Goal: Task Accomplishment & Management: Manage account settings

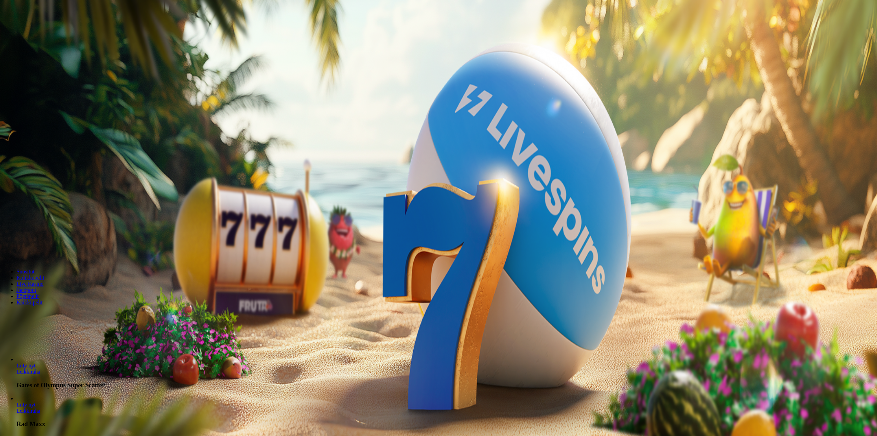
click at [39, 27] on span "Kirjaudu" at bounding box center [47, 24] width 17 height 5
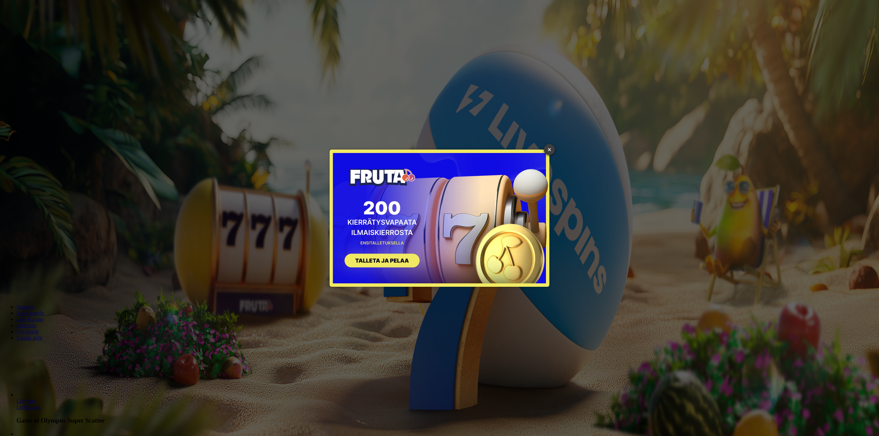
click at [548, 147] on link "×" at bounding box center [549, 149] width 11 height 11
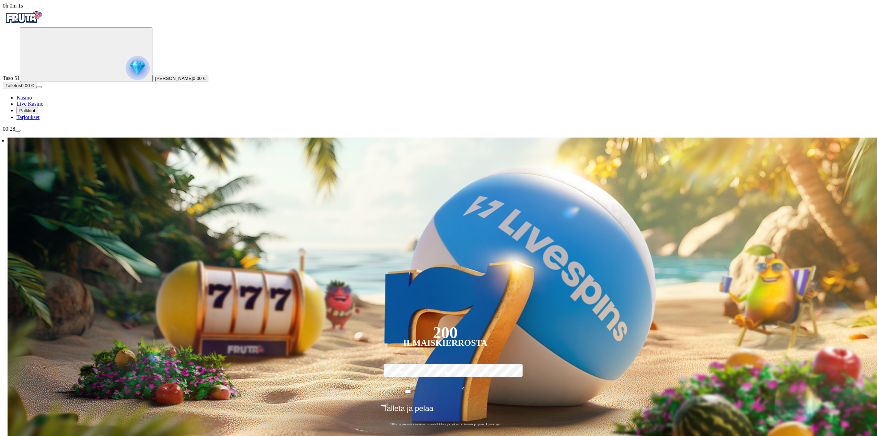
click at [21, 88] on span "Talletus" at bounding box center [12, 85] width 15 height 5
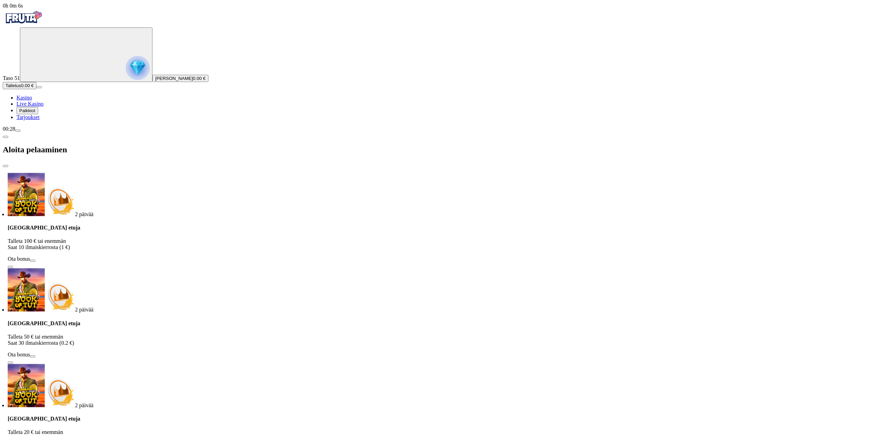
drag, startPoint x: 197, startPoint y: 82, endPoint x: 122, endPoint y: 77, distance: 75.7
click at [124, 173] on ul "2 päivää [GEOGRAPHIC_DATA] etuja Talleta 100 € tai enemmän Saat 10 ilmaiskierro…" at bounding box center [431, 316] width 874 height 287
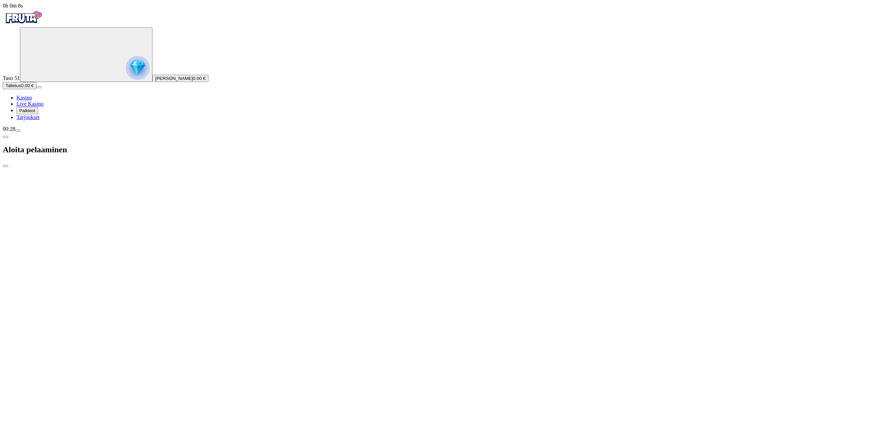
drag, startPoint x: 205, startPoint y: 70, endPoint x: 137, endPoint y: 68, distance: 67.7
click at [143, 321] on div "Talletuksella etuja Talleta 50 € tai enemmän Saat 30 ilmaiskierrosta (0.2 €) Ot…" at bounding box center [272, 343] width 860 height 44
drag, startPoint x: 195, startPoint y: 73, endPoint x: 141, endPoint y: 73, distance: 53.9
click at [146, 416] on div "Talletuksella etuja Talleta 20 € tai enemmän Saat 10 ilmaiskierrosta (0.2 €) Ot…" at bounding box center [105, 438] width 860 height 44
drag, startPoint x: 122, startPoint y: 70, endPoint x: 168, endPoint y: 70, distance: 45.7
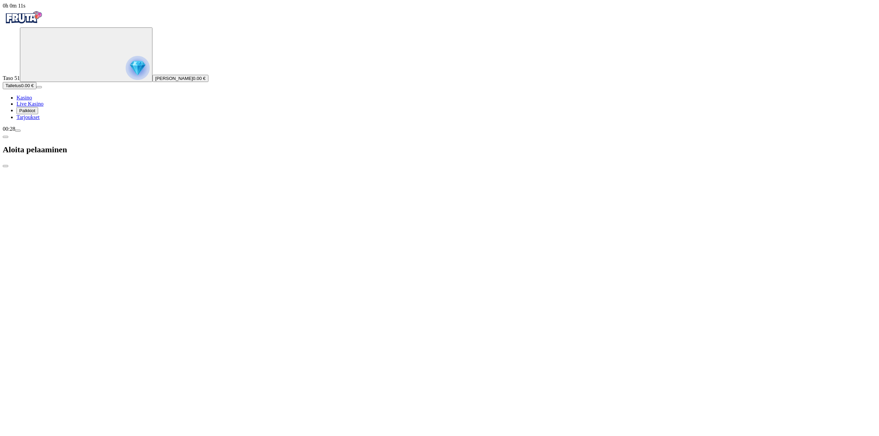
drag, startPoint x: 136, startPoint y: 68, endPoint x: 190, endPoint y: 70, distance: 54.3
click at [187, 321] on div "Talletuksella etuja Talleta 50 € tai enemmän Saat 30 ilmaiskierrosta (0.2 €) Ot…" at bounding box center [304, 343] width 860 height 44
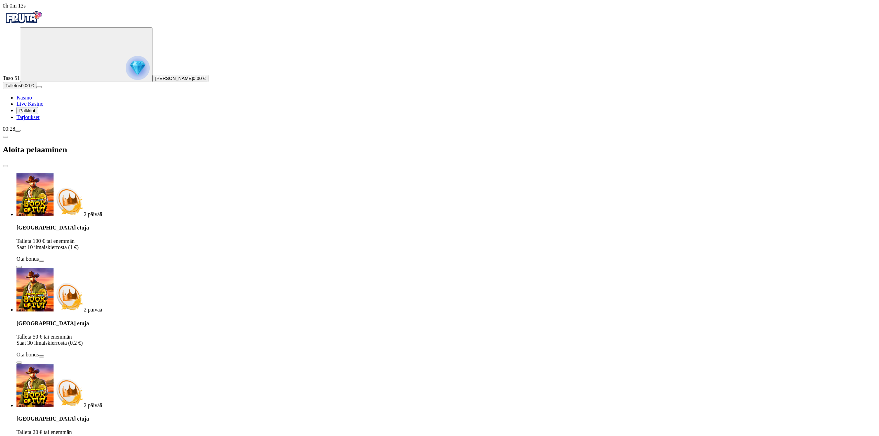
click at [5, 166] on span "close icon" at bounding box center [5, 166] width 0 height 0
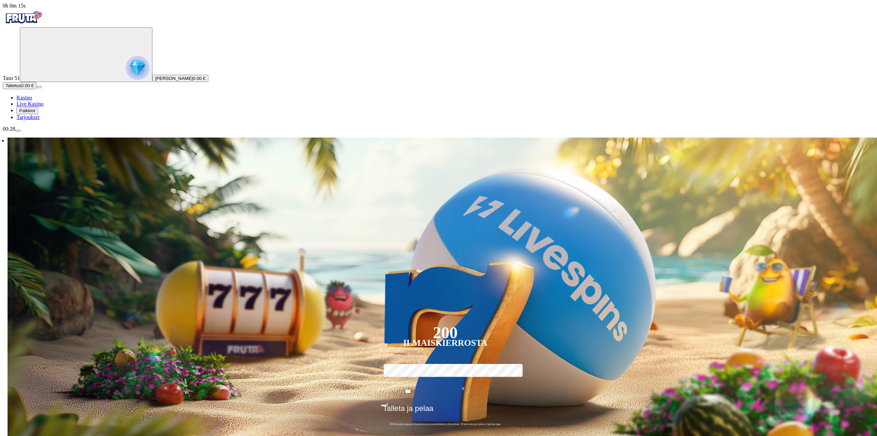
click at [35, 113] on span "Palkkiot" at bounding box center [27, 110] width 16 height 5
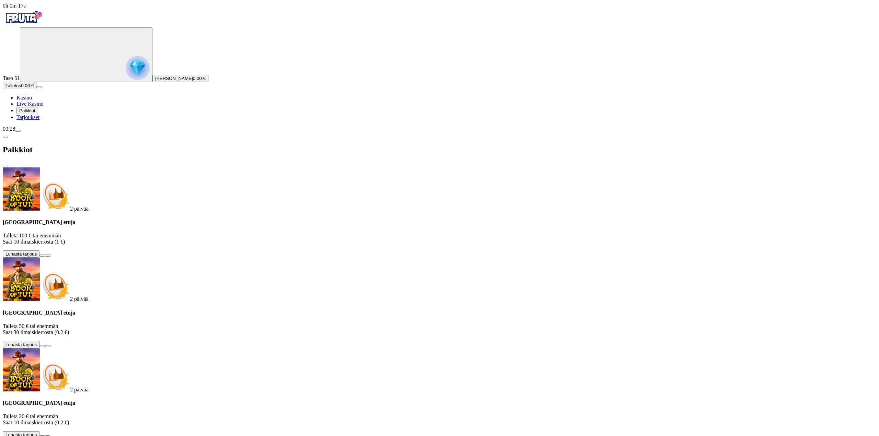
click at [34, 120] on span "Tarjoukset" at bounding box center [27, 117] width 23 height 6
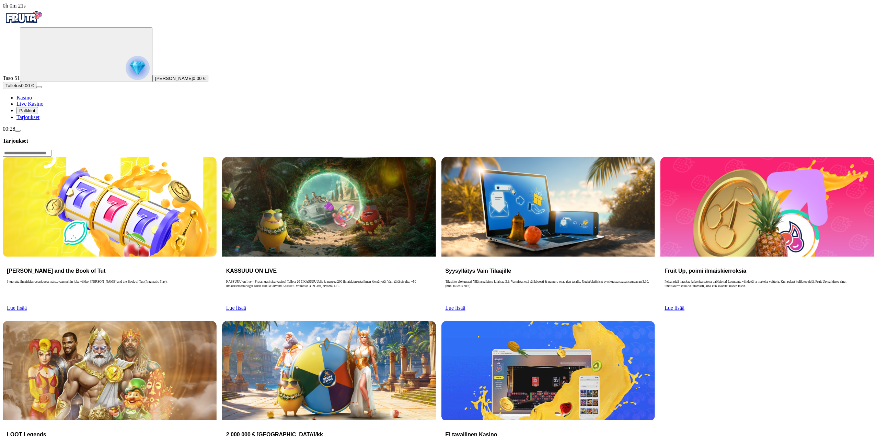
click at [35, 121] on ul "Kasino Live Kasino Palkkiot Tarjoukset" at bounding box center [439, 108] width 872 height 26
click at [35, 113] on span "Palkkiot" at bounding box center [27, 110] width 16 height 5
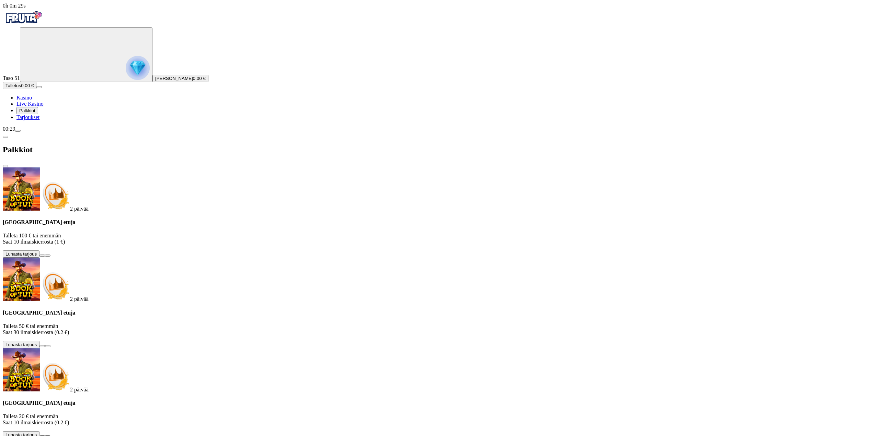
drag, startPoint x: 163, startPoint y: 321, endPoint x: 109, endPoint y: 353, distance: 63.0
click at [163, 321] on div "2 päivää [GEOGRAPHIC_DATA] etuja Talleta 100 € tai enemmän Saat 10 ilmaiskierro…" at bounding box center [440, 336] width 874 height 336
click at [18, 131] on span "menu icon" at bounding box center [18, 131] width 0 height 0
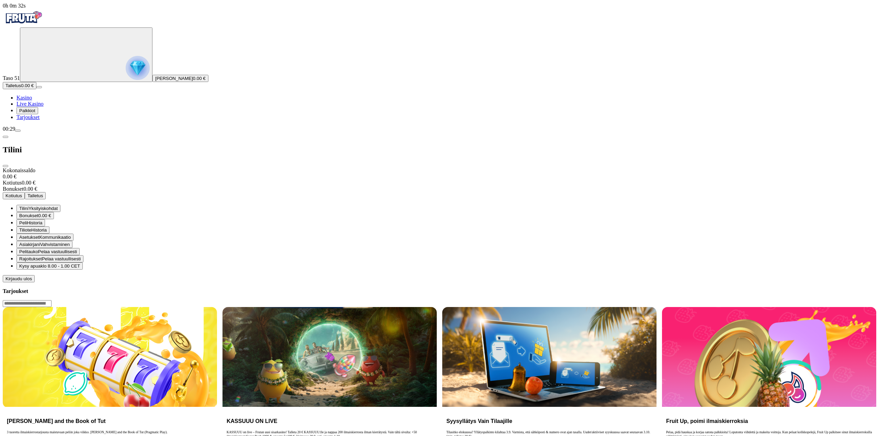
click at [32, 282] on span "Kirjaudu ulos" at bounding box center [18, 278] width 26 height 5
